Goal: Transaction & Acquisition: Purchase product/service

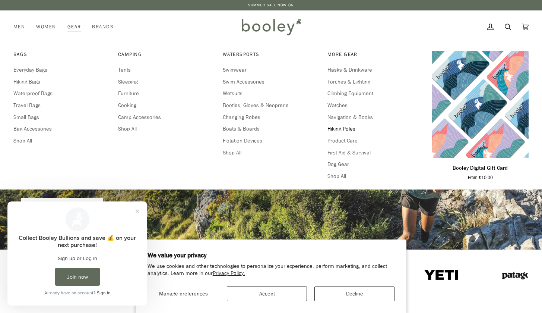
click at [340, 126] on span "Hiking Poles" at bounding box center [376, 129] width 97 height 8
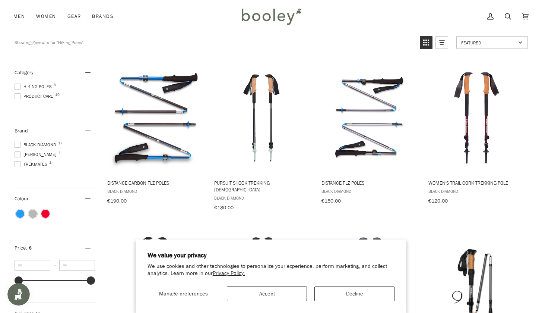
scroll to position [117, 0]
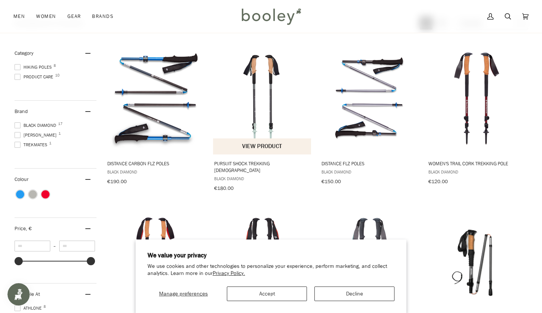
click at [262, 93] on img "Pursuit Shock Trekking Poles" at bounding box center [262, 98] width 99 height 99
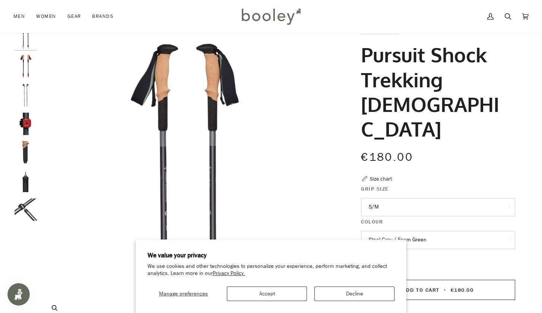
scroll to position [19, 0]
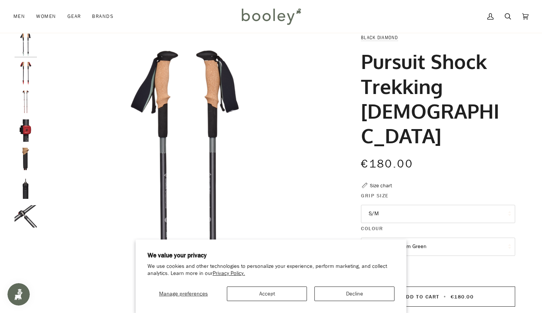
click at [402, 205] on button "S/M" at bounding box center [438, 214] width 154 height 18
click at [29, 71] on img "Black Diamond Pursuit Shock Trekking Poles Steel Grey / Octane - Booley Galway" at bounding box center [26, 73] width 22 height 22
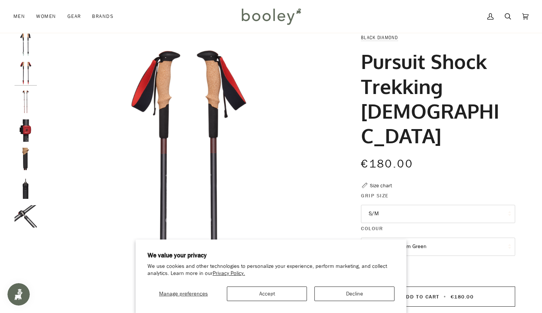
click at [24, 97] on img "Black Diamond Pursuit Shock Trekking Poles - Booley Galway" at bounding box center [26, 102] width 22 height 22
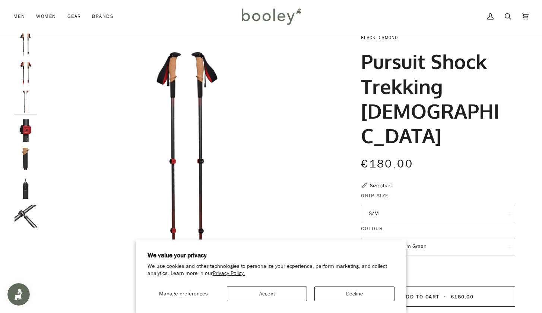
click at [26, 116] on div at bounding box center [28, 134] width 26 height 200
click at [26, 124] on img "Black Diamond Pursuit Shock Trekking Poles - Booley Galway" at bounding box center [26, 130] width 22 height 22
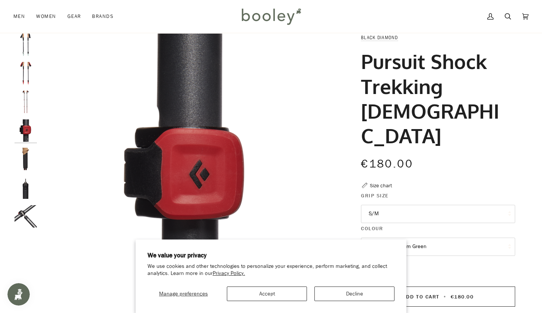
click at [26, 163] on img "Black Diamond Pursuit Shock Trekking Poles - Booley Galway" at bounding box center [26, 159] width 22 height 22
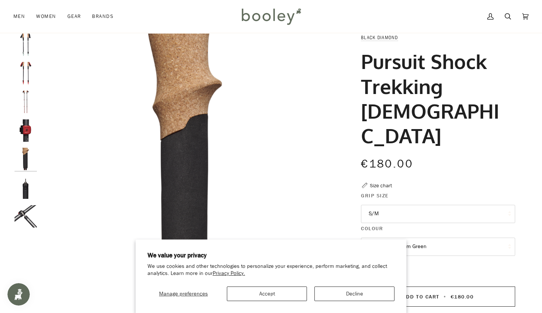
click at [26, 183] on img "Black Diamond Pursuit Shock Trekking Poles - Booley Galway" at bounding box center [26, 187] width 22 height 22
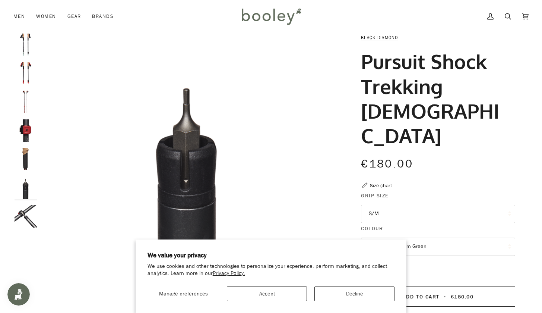
click at [28, 218] on img "Black Diamond Pursuit Shock Trekking Poles - Booley Galway" at bounding box center [26, 216] width 22 height 22
